Goal: Use online tool/utility: Utilize a website feature to perform a specific function

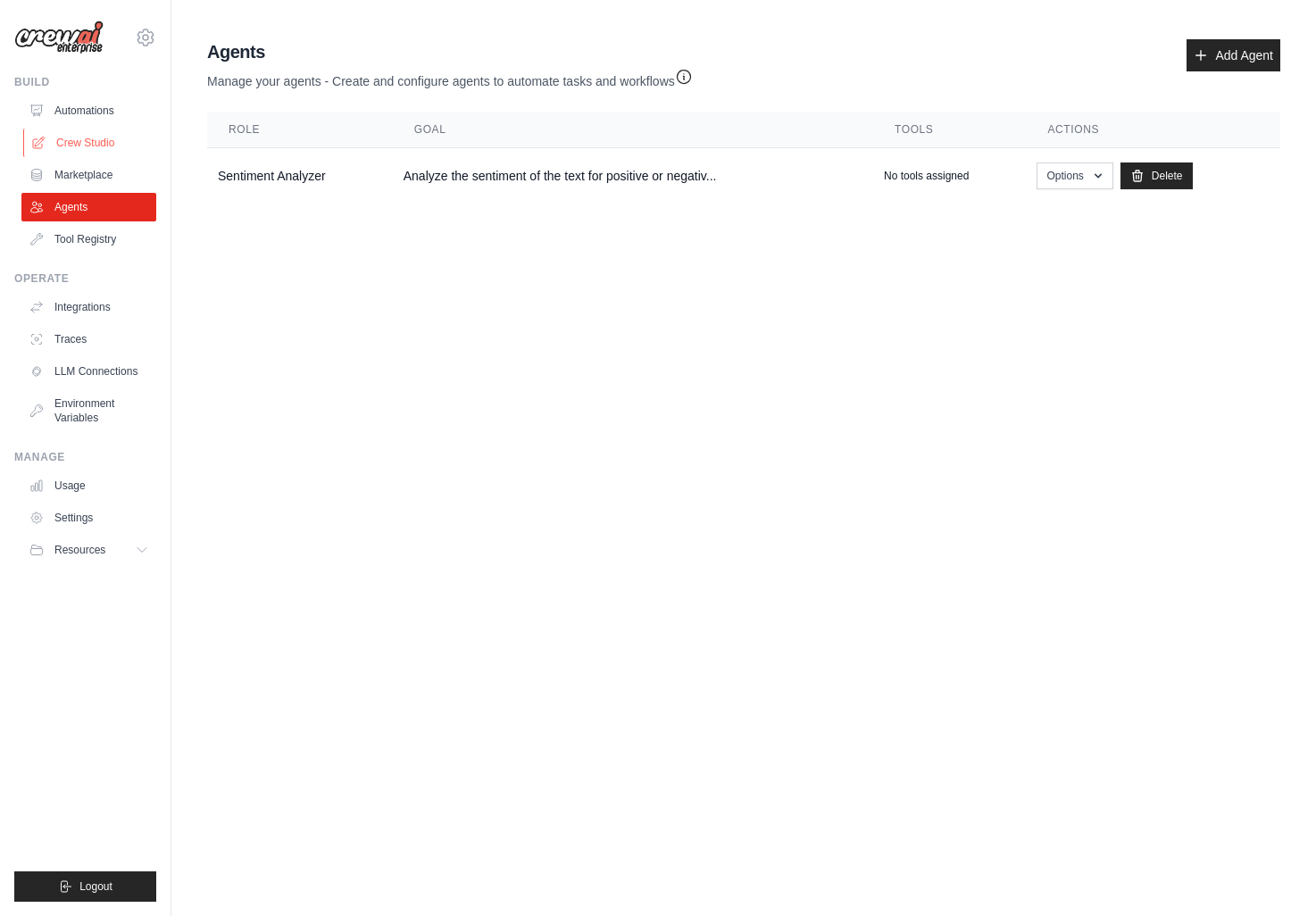
click at [94, 137] on link "Crew Studio" at bounding box center [91, 142] width 135 height 29
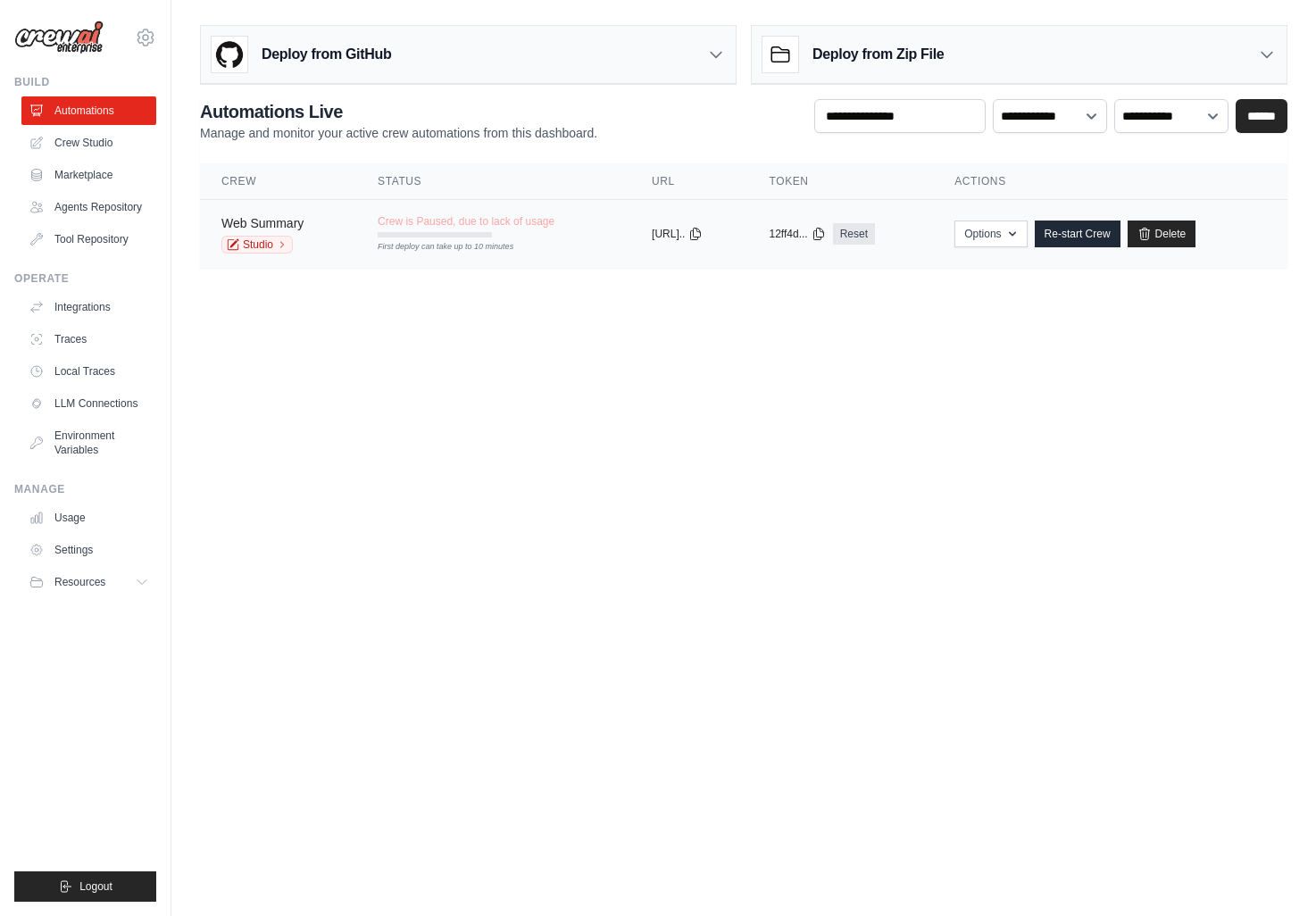
click at [266, 218] on link "Web Summary" at bounding box center [262, 223] width 82 height 14
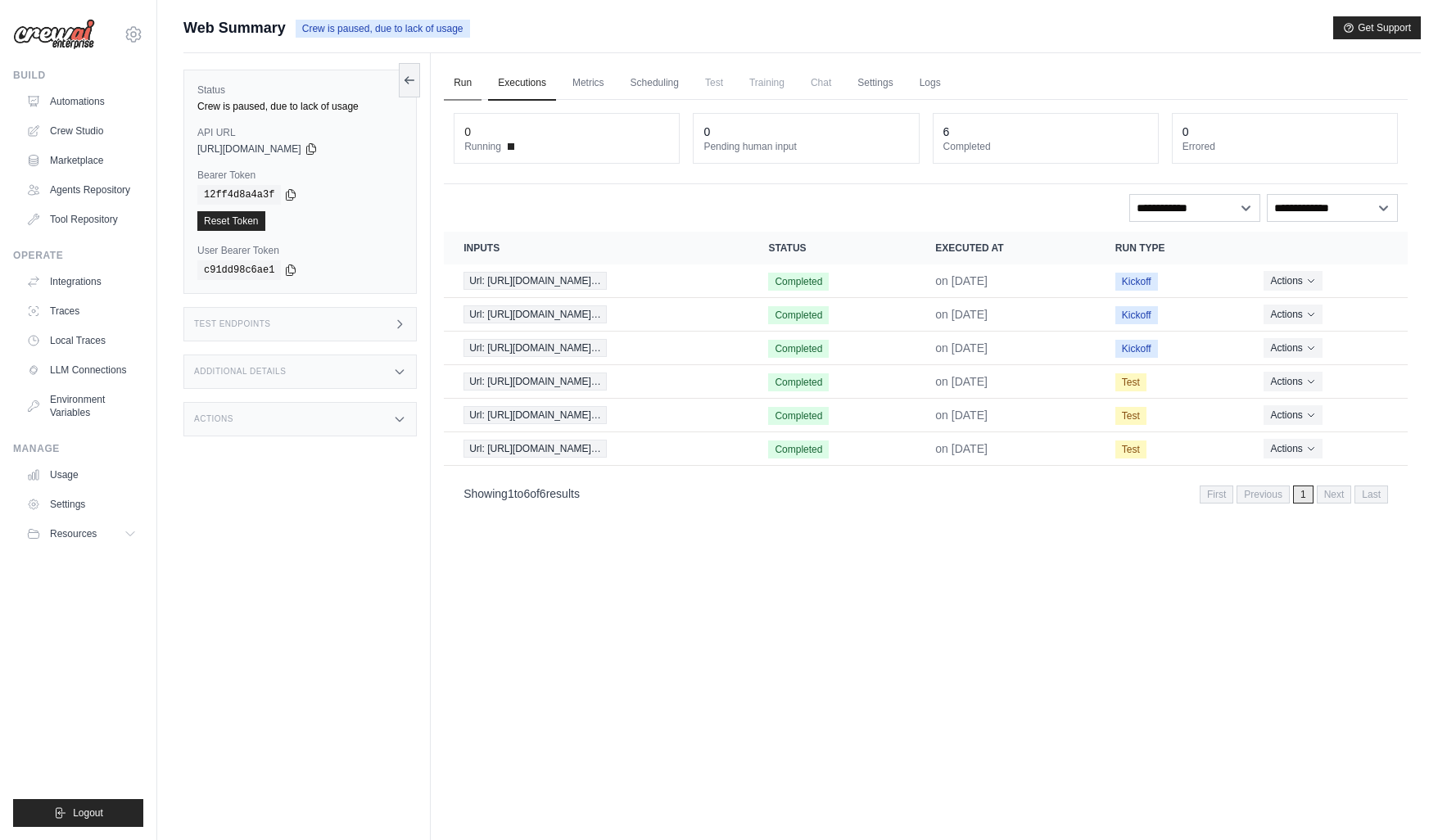
click at [468, 82] on link "Run" at bounding box center [463, 83] width 37 height 35
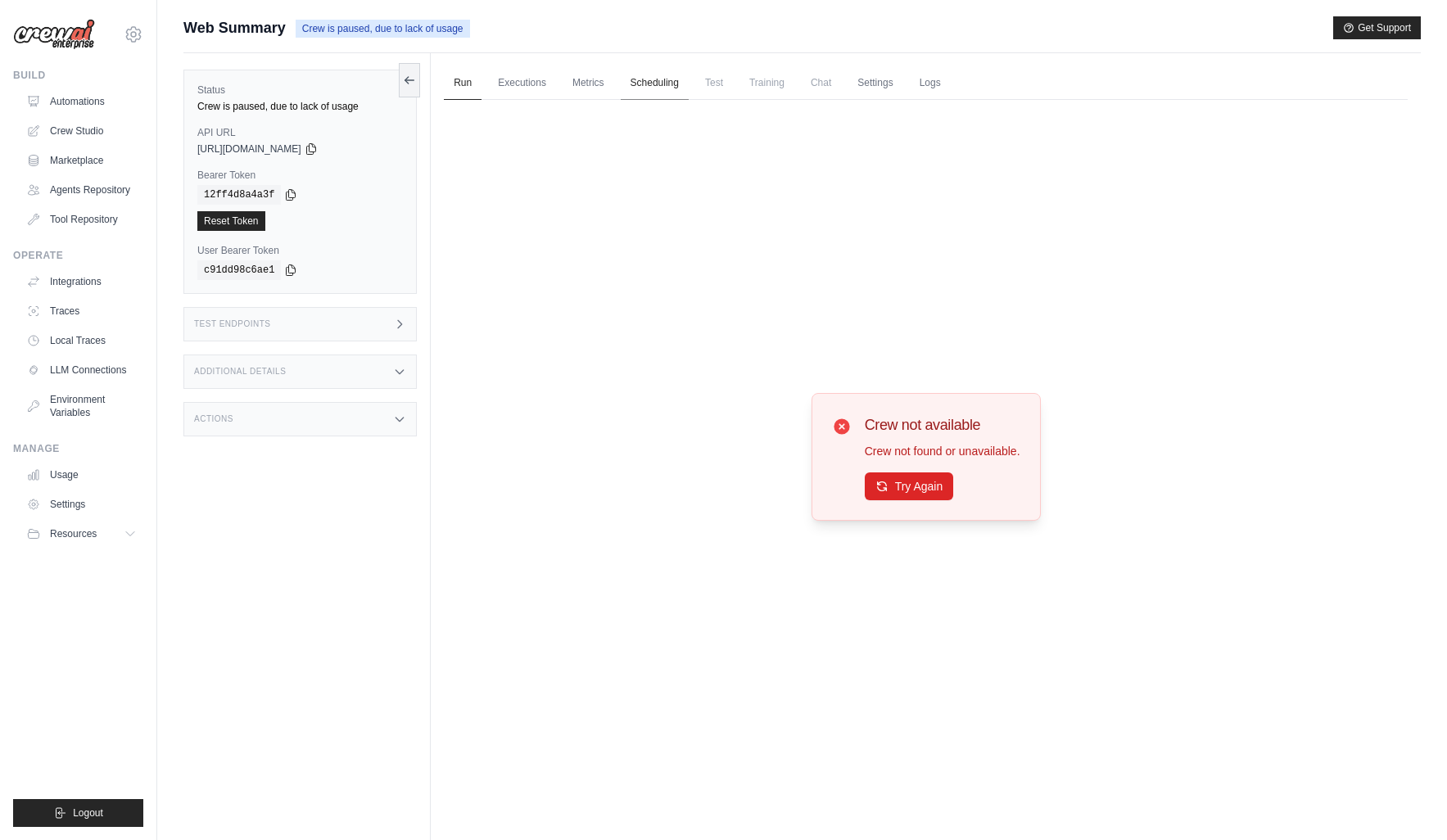
click at [676, 81] on link "Scheduling" at bounding box center [655, 83] width 68 height 35
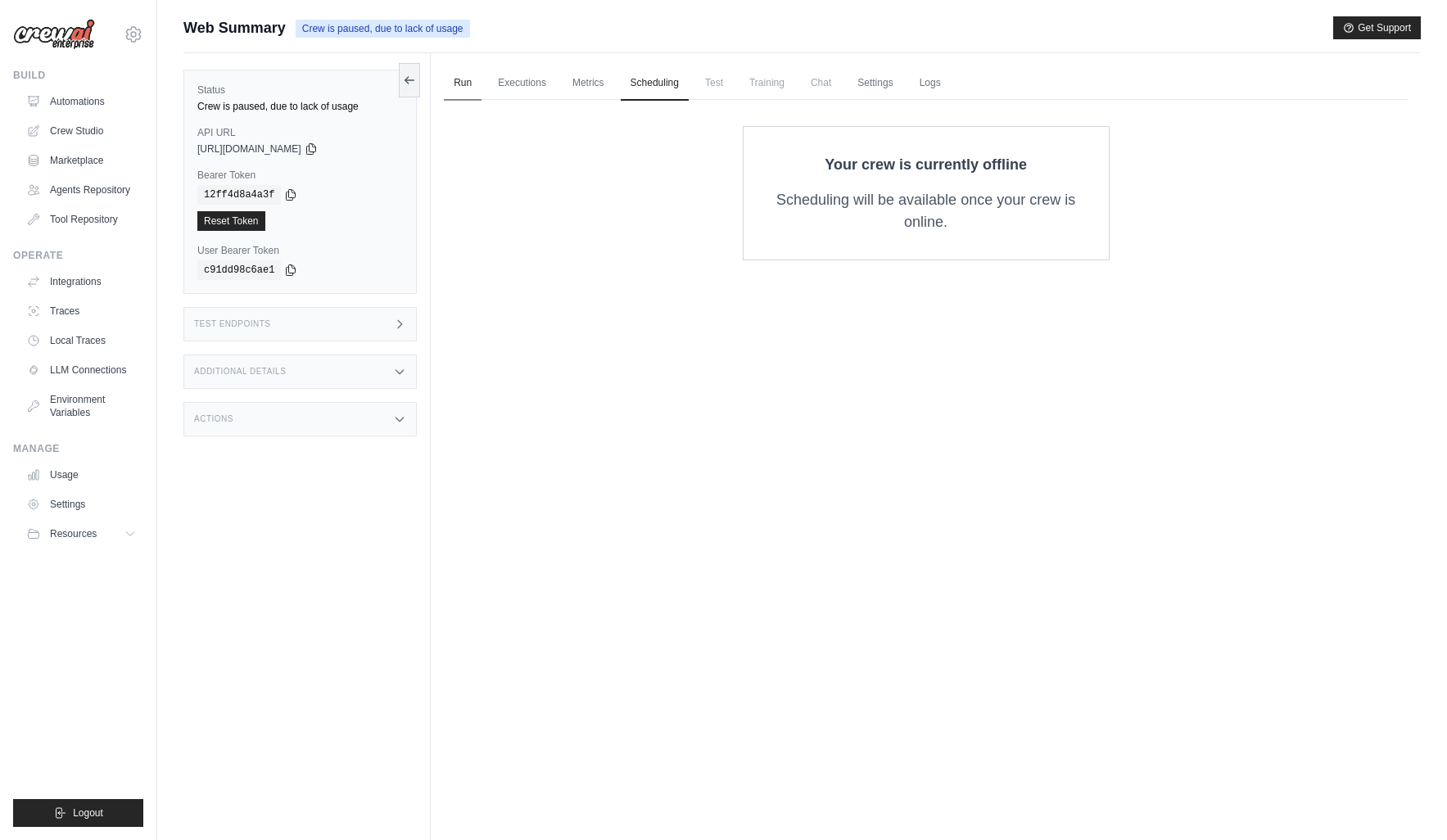
click at [463, 85] on link "Run" at bounding box center [463, 83] width 37 height 35
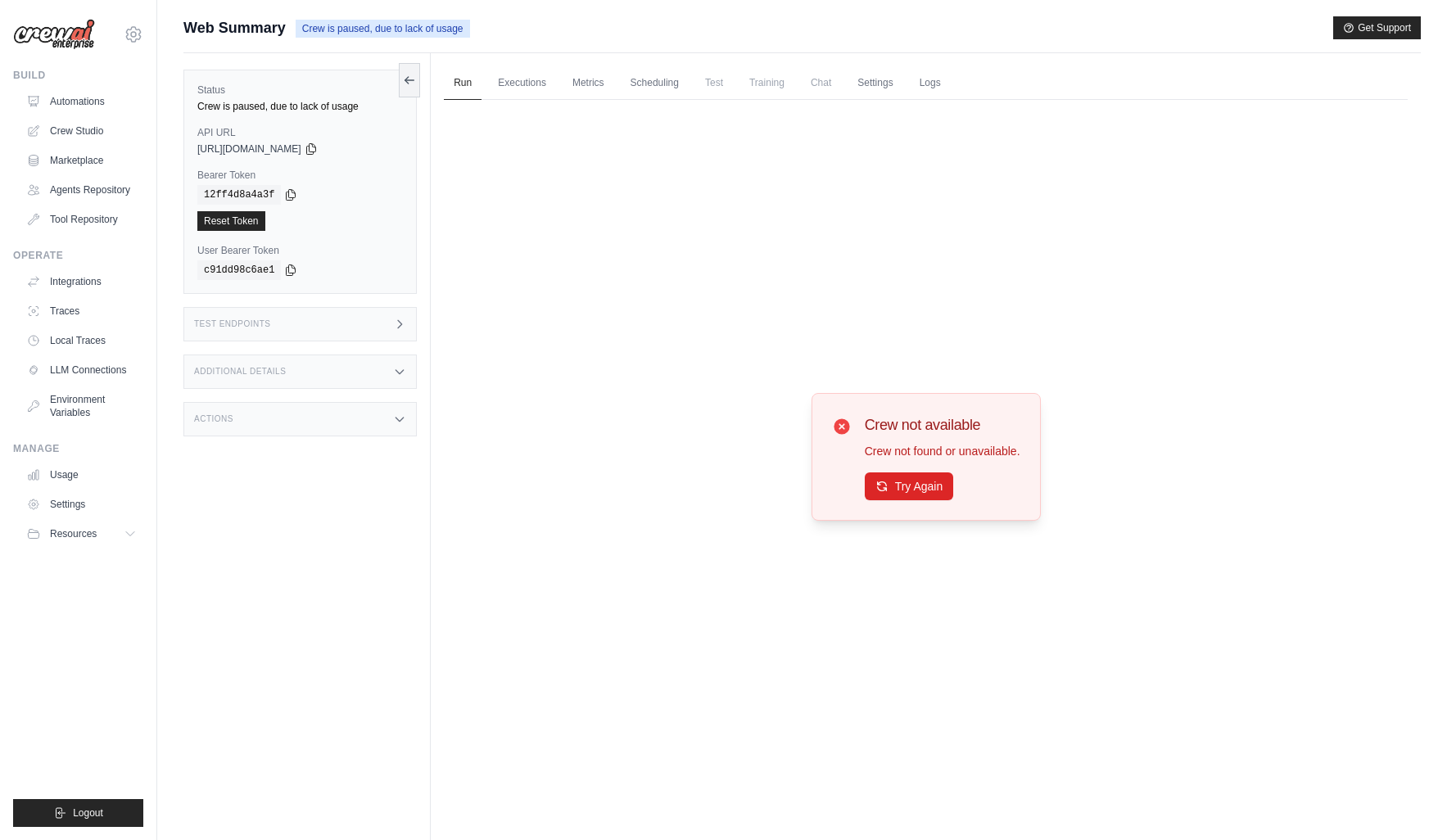
click at [640, 331] on div "Crew not available Crew not found or unavailable. Try Again" at bounding box center [926, 457] width 964 height 714
click at [79, 131] on link "Crew Studio" at bounding box center [83, 131] width 124 height 26
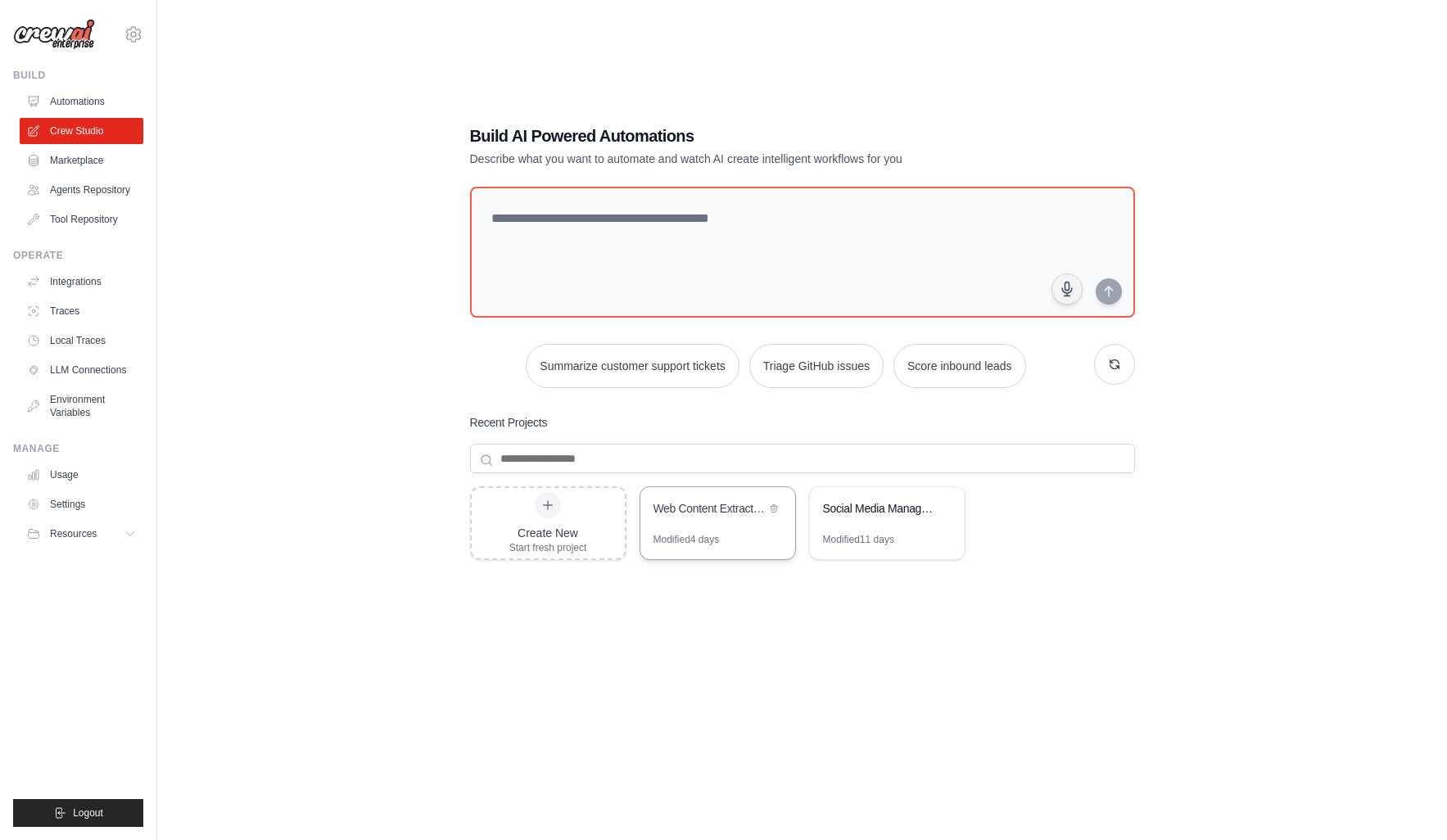
click at [755, 518] on div "Web Content Extraction & Summarization" at bounding box center [709, 510] width 112 height 20
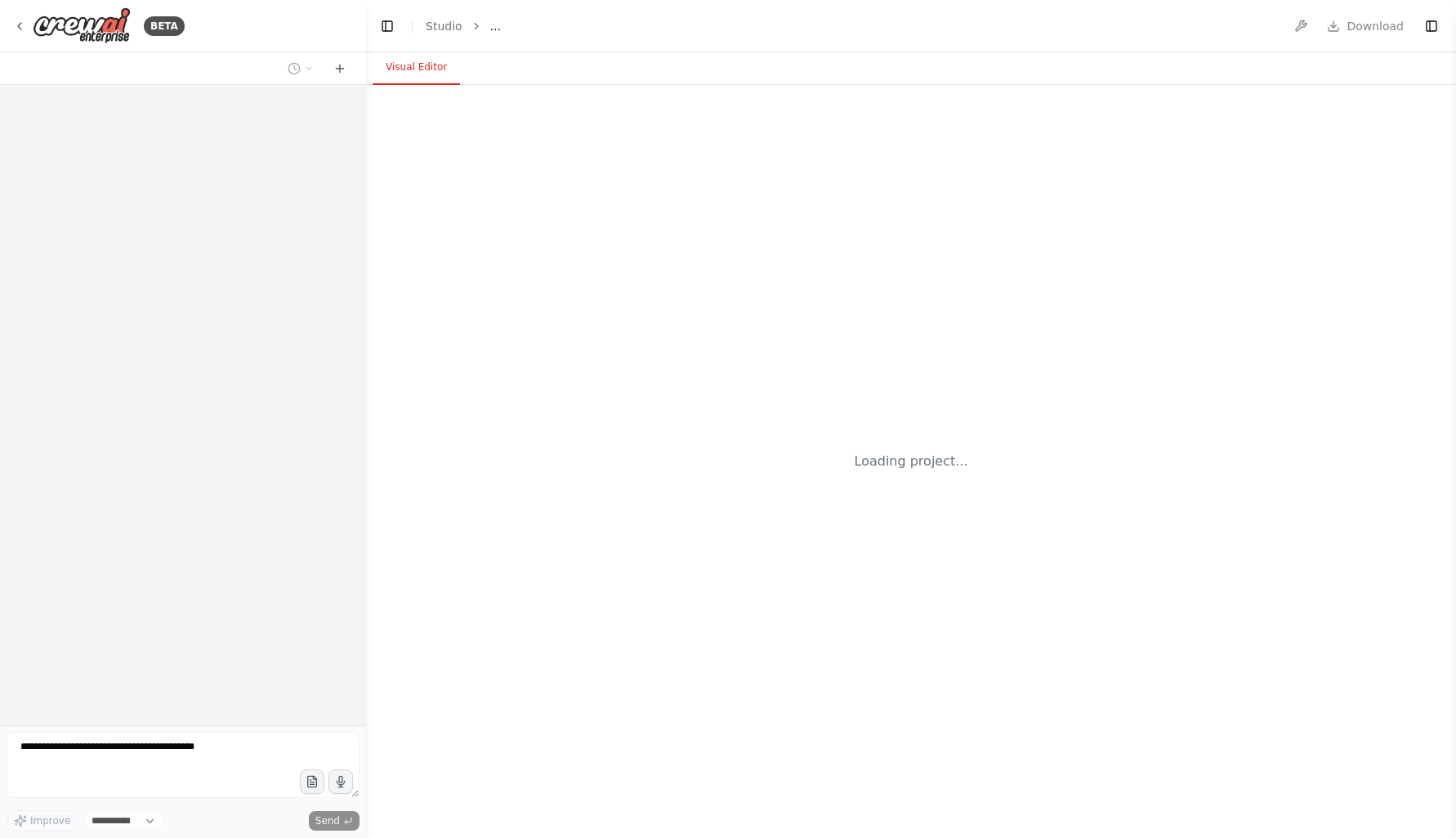
select select "****"
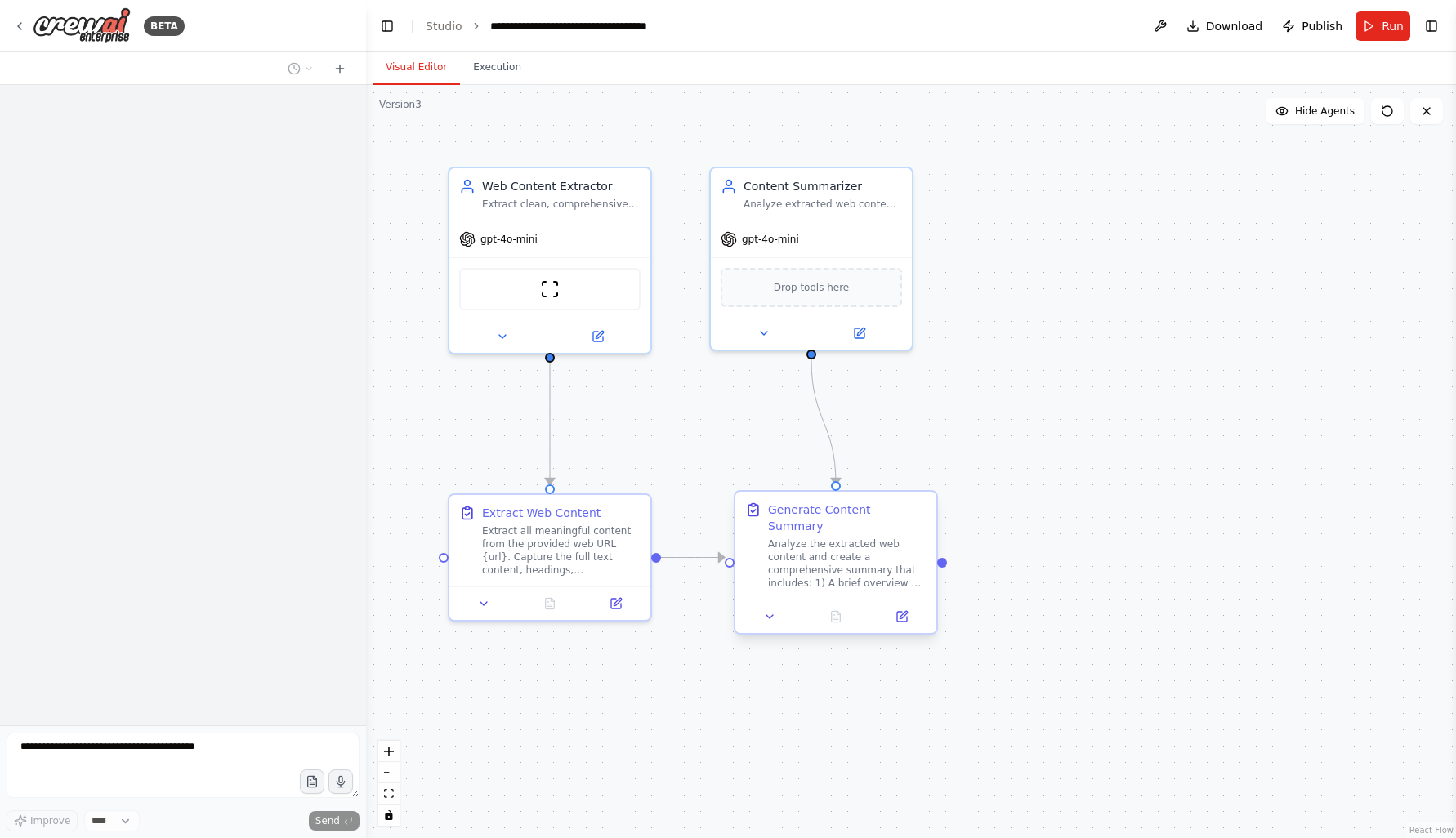
scroll to position [1816, 0]
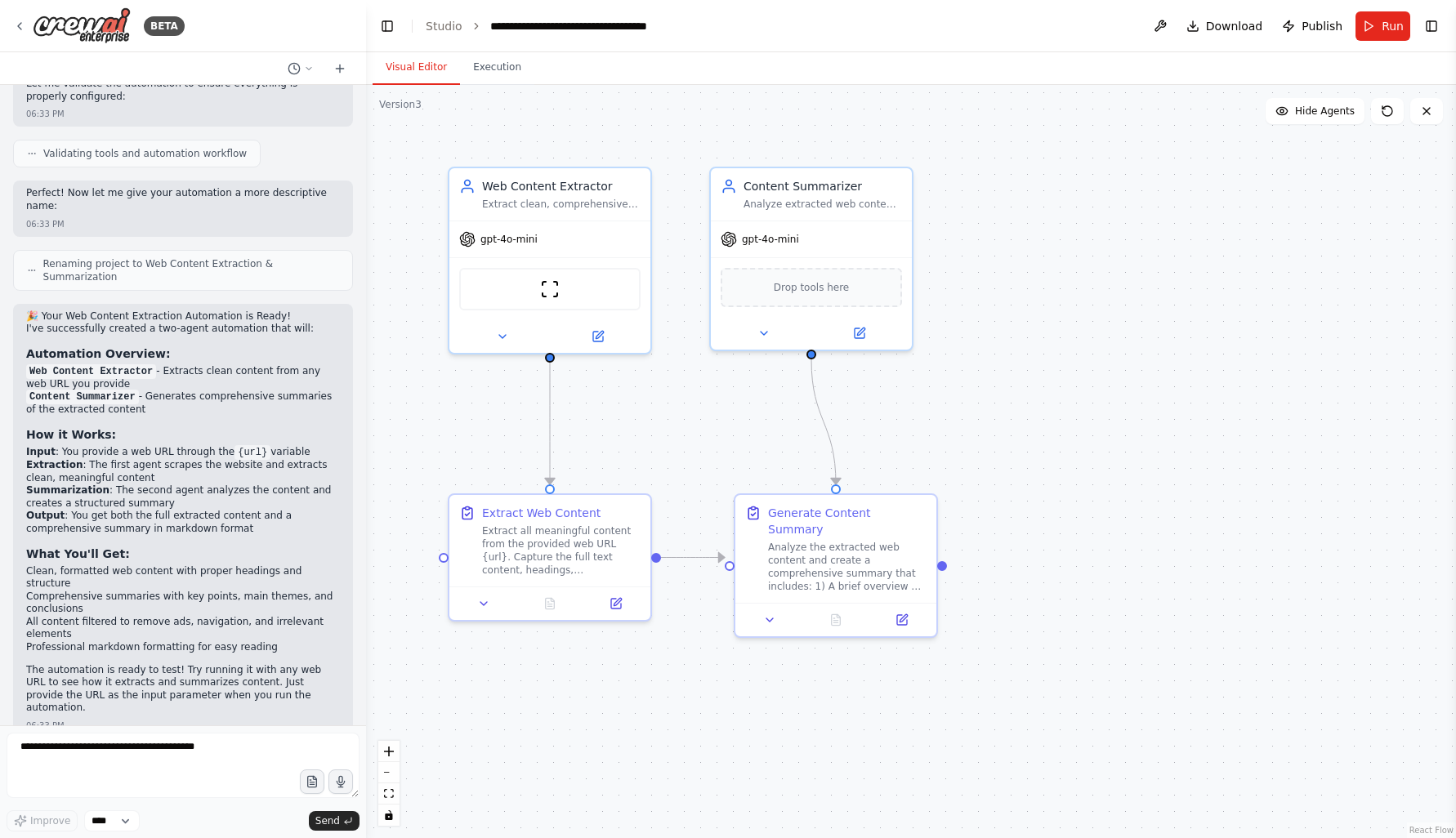
click at [361, 506] on div at bounding box center [363, 419] width 7 height 838
click at [545, 538] on div "Extract all meaningful content from the provided web URL {url}. Capture the ful…" at bounding box center [560, 548] width 158 height 52
click at [521, 550] on div "Extract all meaningful content from the provided web URL {url}. Capture the ful…" at bounding box center [560, 548] width 158 height 52
